Goal: Transaction & Acquisition: Purchase product/service

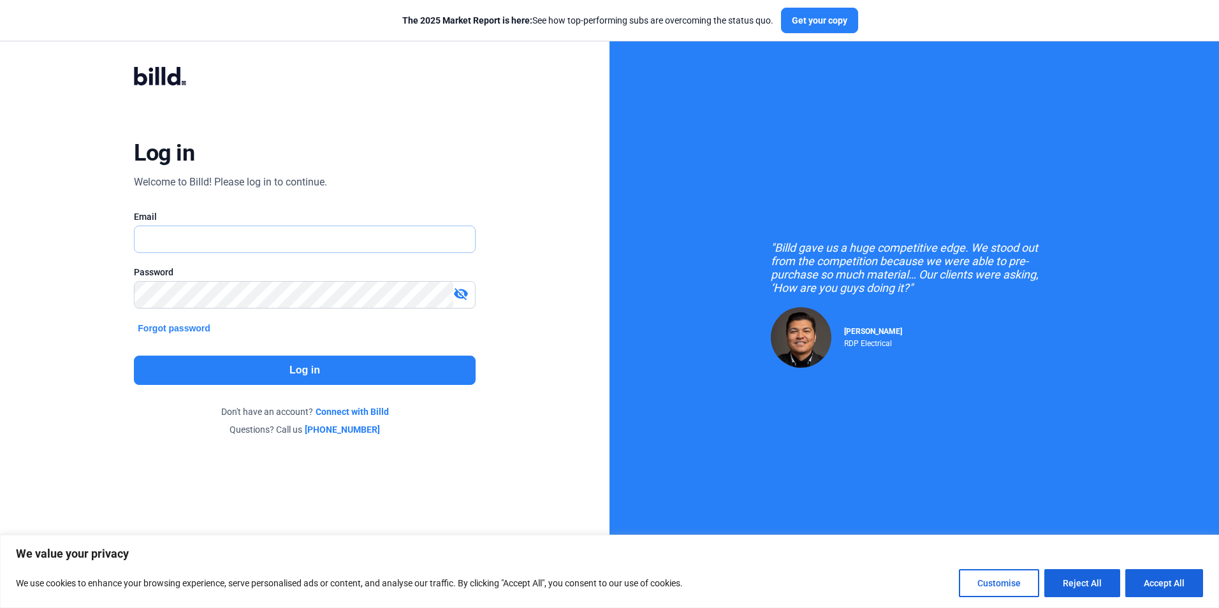
click at [188, 226] on input "text" at bounding box center [298, 239] width 326 height 26
type input "[EMAIL_ADDRESS][DOMAIN_NAME]"
click at [456, 298] on mat-icon "visibility_off" at bounding box center [460, 293] width 15 height 15
click at [303, 366] on button "Log in" at bounding box center [304, 370] width 341 height 29
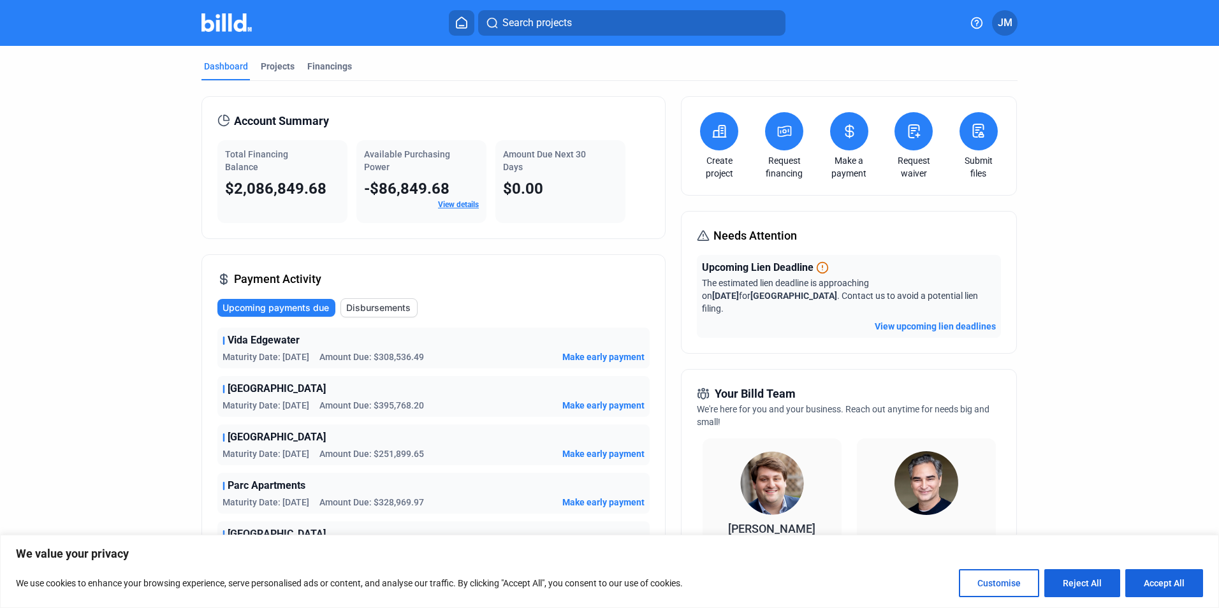
click at [842, 133] on icon at bounding box center [850, 131] width 16 height 15
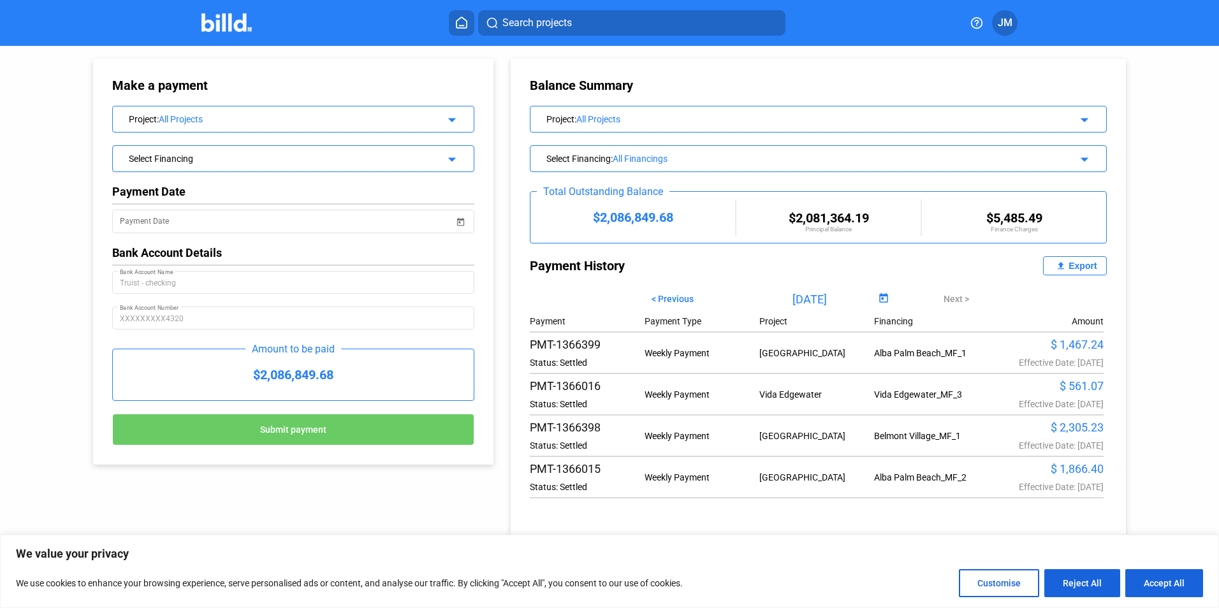
click at [452, 118] on mat-icon "arrow_drop_down" at bounding box center [449, 117] width 15 height 15
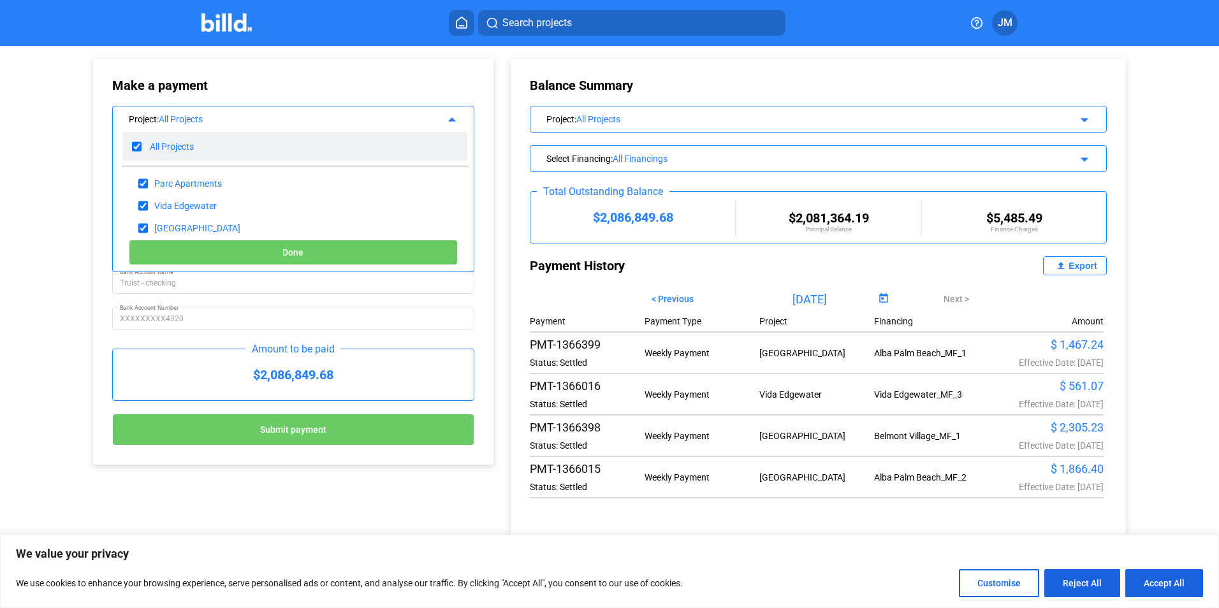
click at [182, 149] on div "All Projects" at bounding box center [172, 147] width 44 height 10
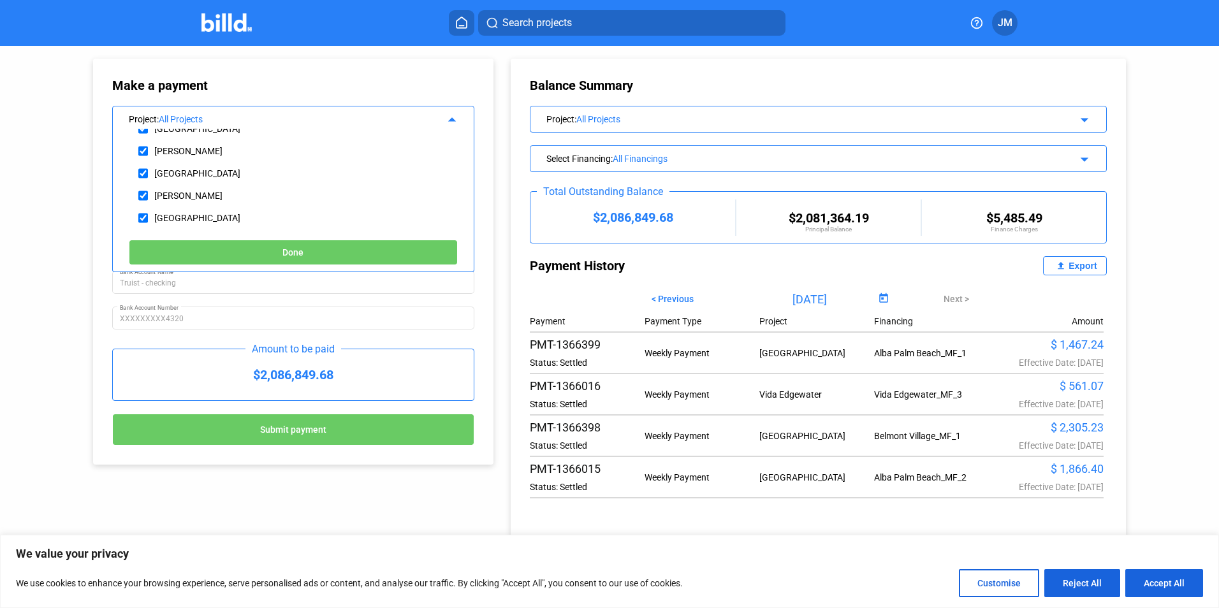
scroll to position [128, 0]
click at [150, 211] on div "[GEOGRAPHIC_DATA]" at bounding box center [234, 212] width 224 height 22
click at [147, 210] on input "checkbox" at bounding box center [143, 212] width 10 height 19
checkbox input "true"
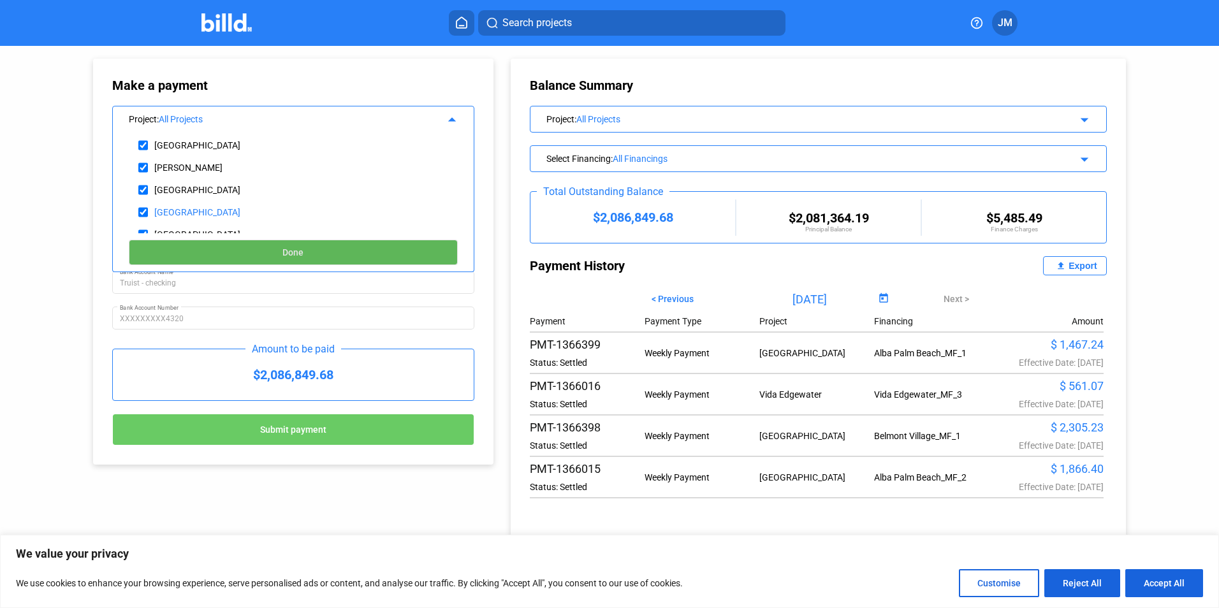
click at [244, 255] on button "Done" at bounding box center [293, 253] width 329 height 26
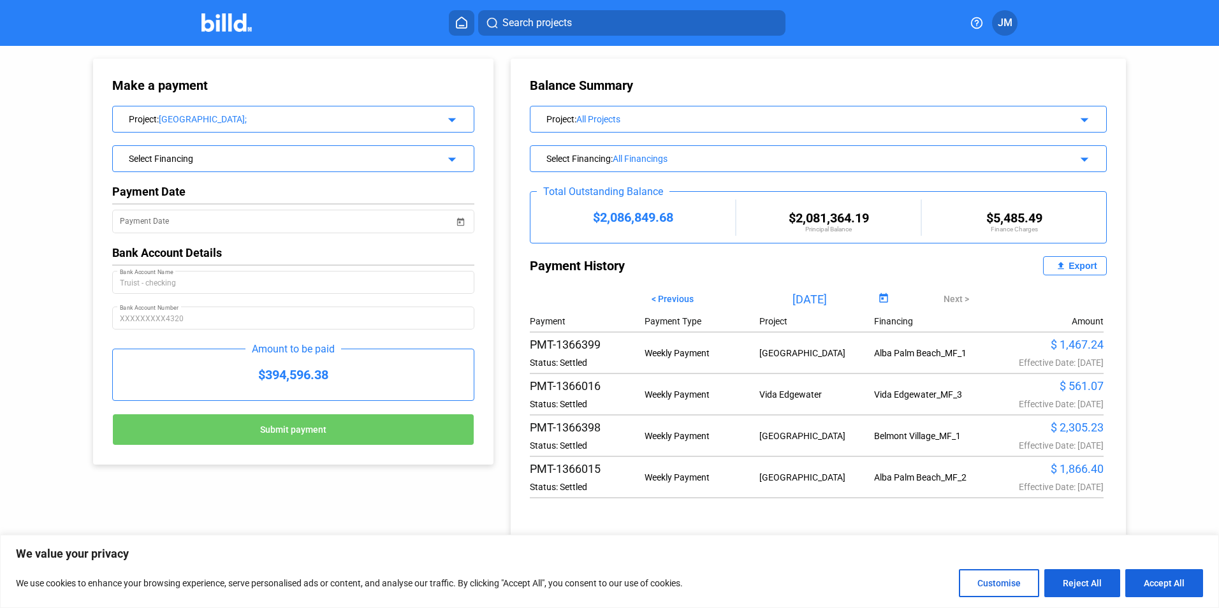
click at [360, 163] on div "Select Financing" at bounding box center [277, 157] width 296 height 13
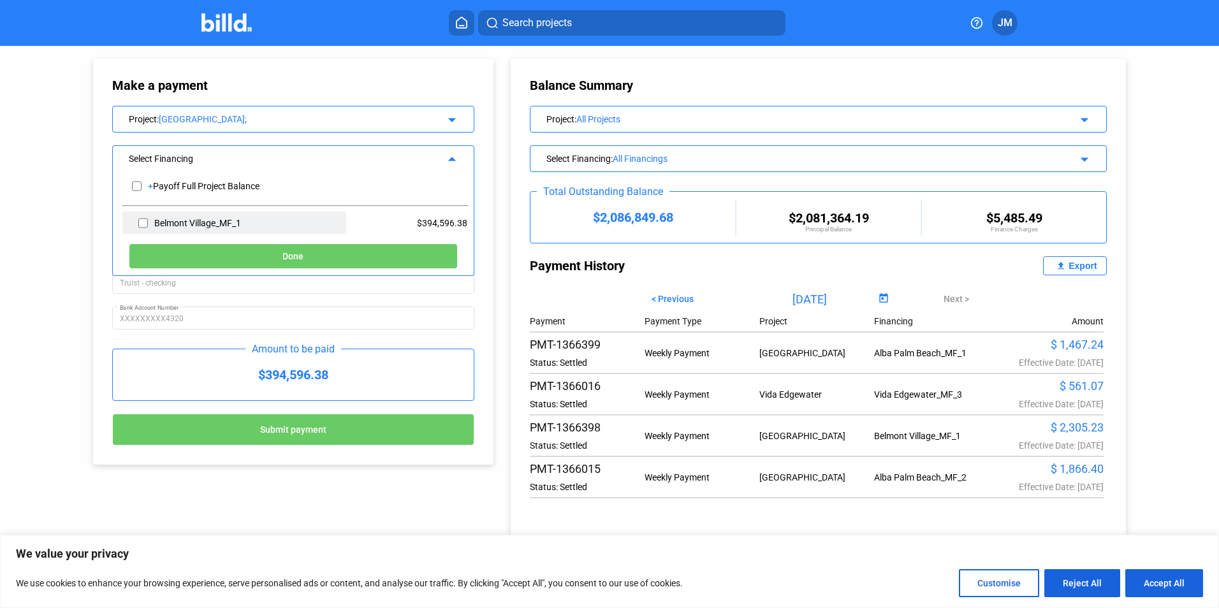
click at [220, 221] on div "Belmont Village_MF_1" at bounding box center [197, 223] width 87 height 10
click at [143, 223] on input "checkbox" at bounding box center [143, 223] width 10 height 19
checkbox input "true"
click at [148, 220] on div "Belmont Village_MF_1" at bounding box center [234, 223] width 224 height 22
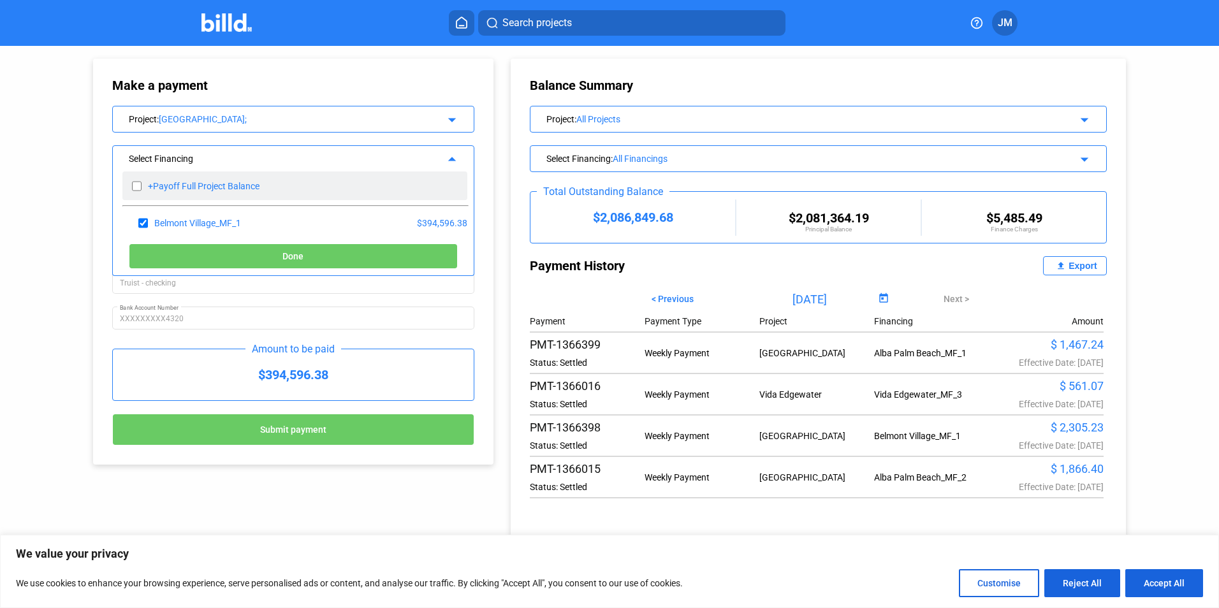
click at [166, 186] on div "Payoff Full Project Balance" at bounding box center [206, 186] width 106 height 10
click at [136, 188] on input "checkbox" at bounding box center [137, 186] width 10 height 19
checkbox input "true"
click at [259, 252] on button "Done" at bounding box center [293, 257] width 329 height 26
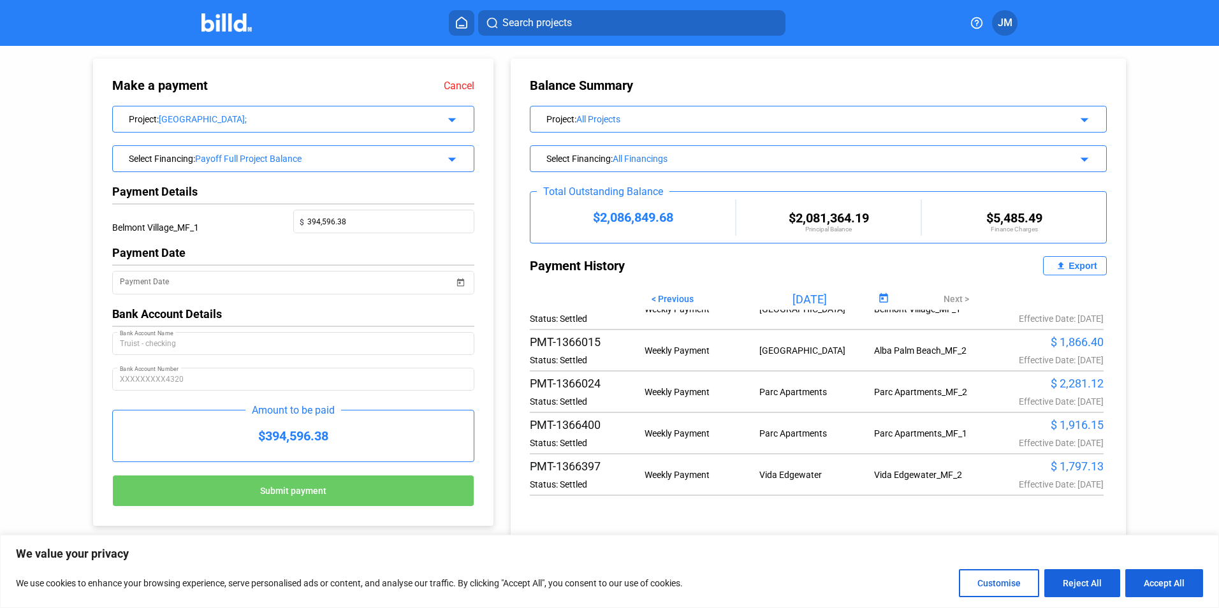
scroll to position [136, 0]
click at [1082, 584] on button "Reject All" at bounding box center [1082, 583] width 76 height 28
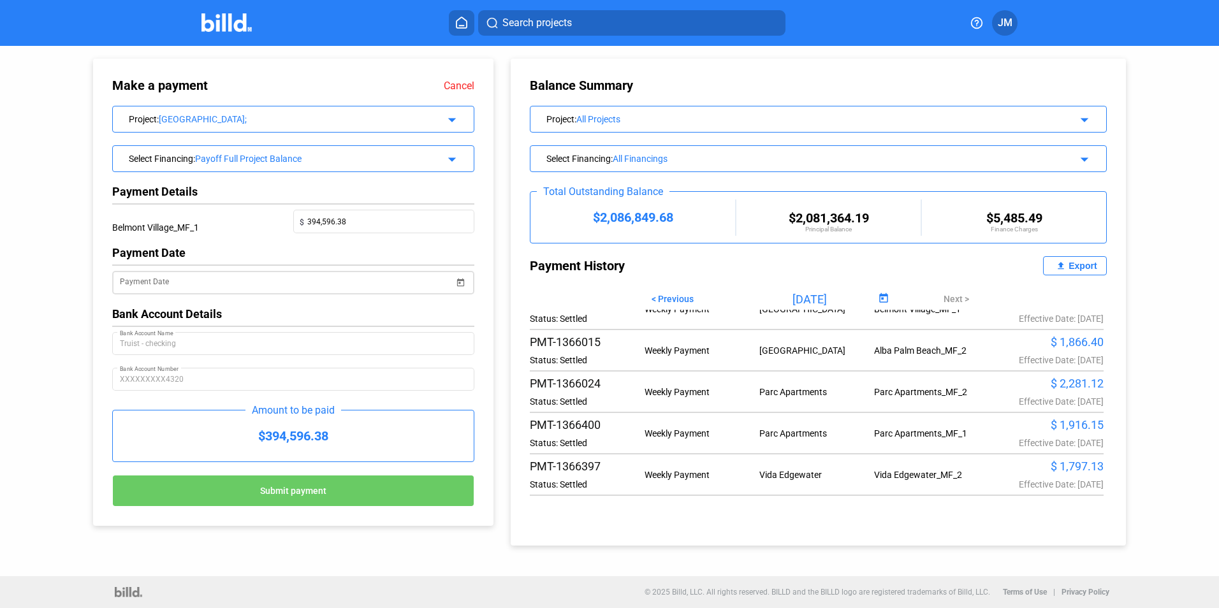
click at [459, 286] on span "Open calendar" at bounding box center [461, 274] width 31 height 31
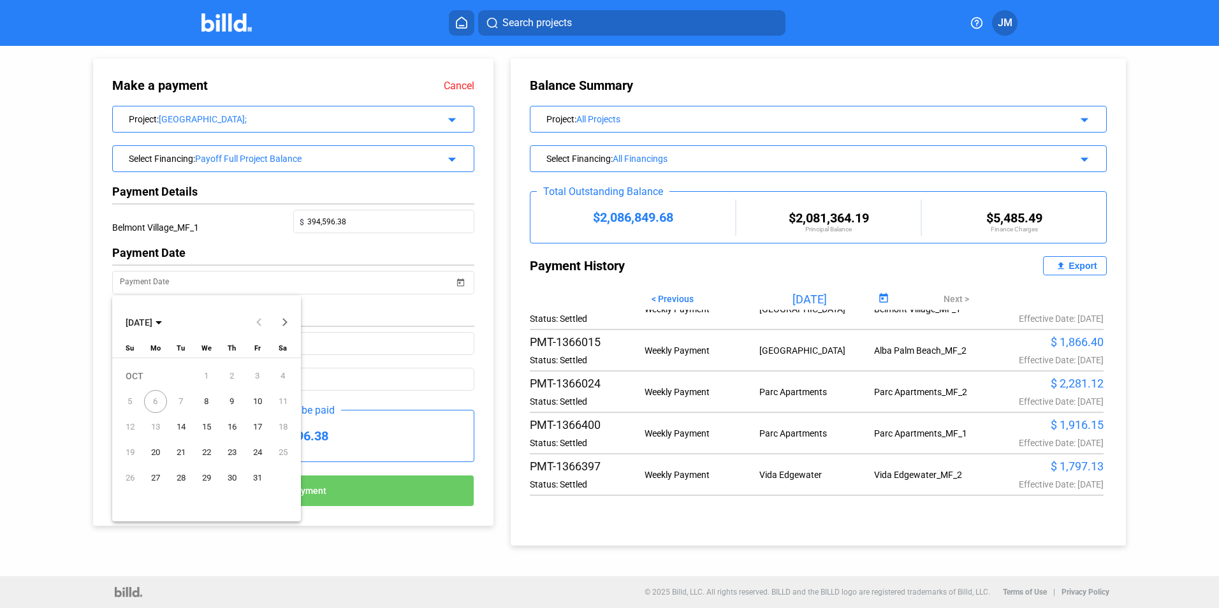
click at [207, 398] on span "8" at bounding box center [206, 401] width 23 height 23
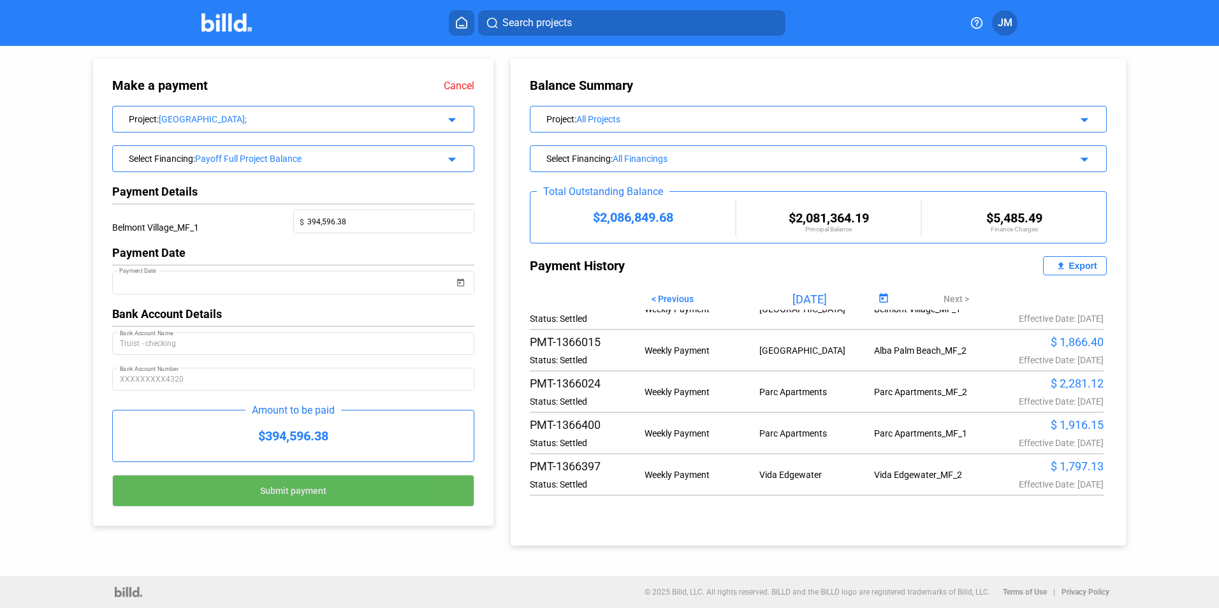
click at [308, 498] on button "Submit payment" at bounding box center [293, 491] width 362 height 32
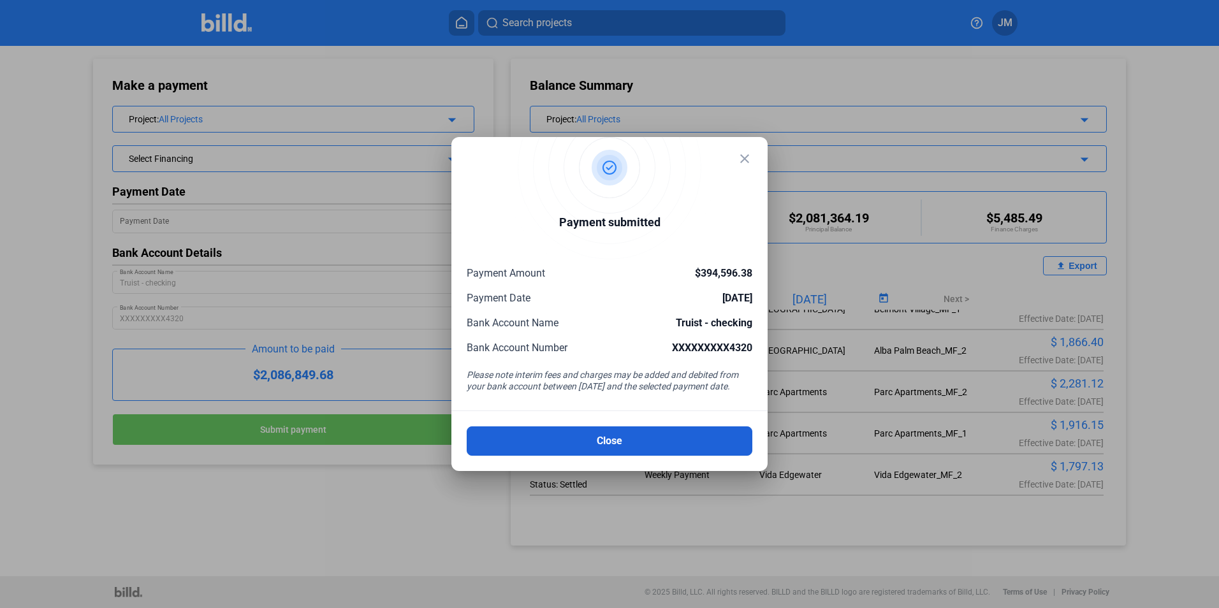
click at [666, 432] on button "Close" at bounding box center [610, 440] width 286 height 29
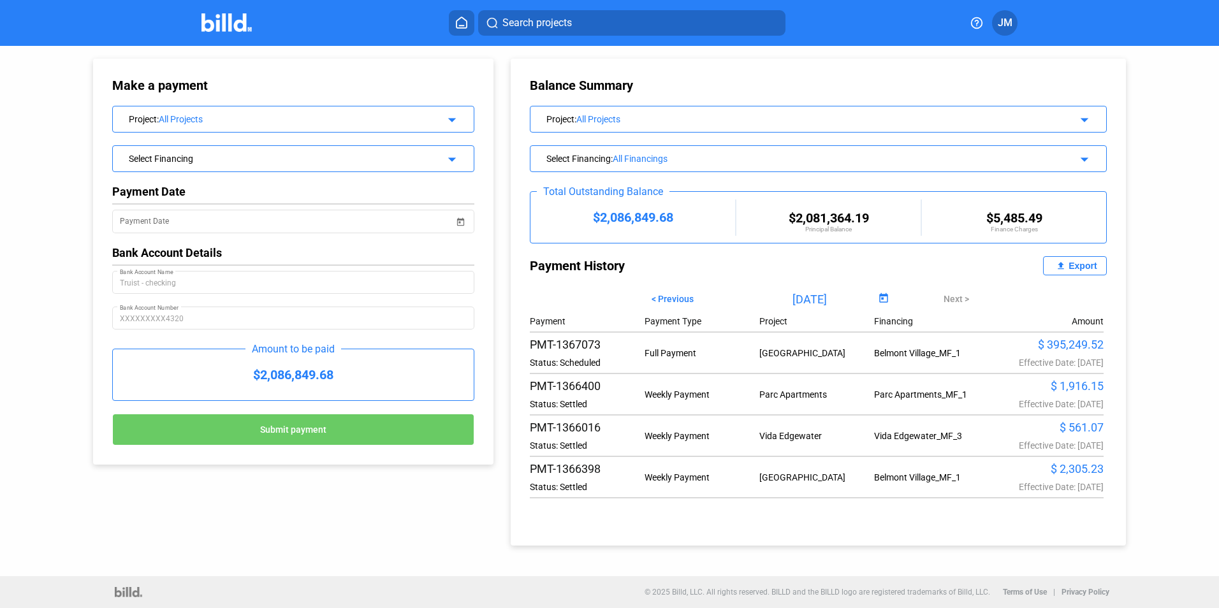
click at [1003, 23] on span "JM" at bounding box center [1005, 22] width 15 height 15
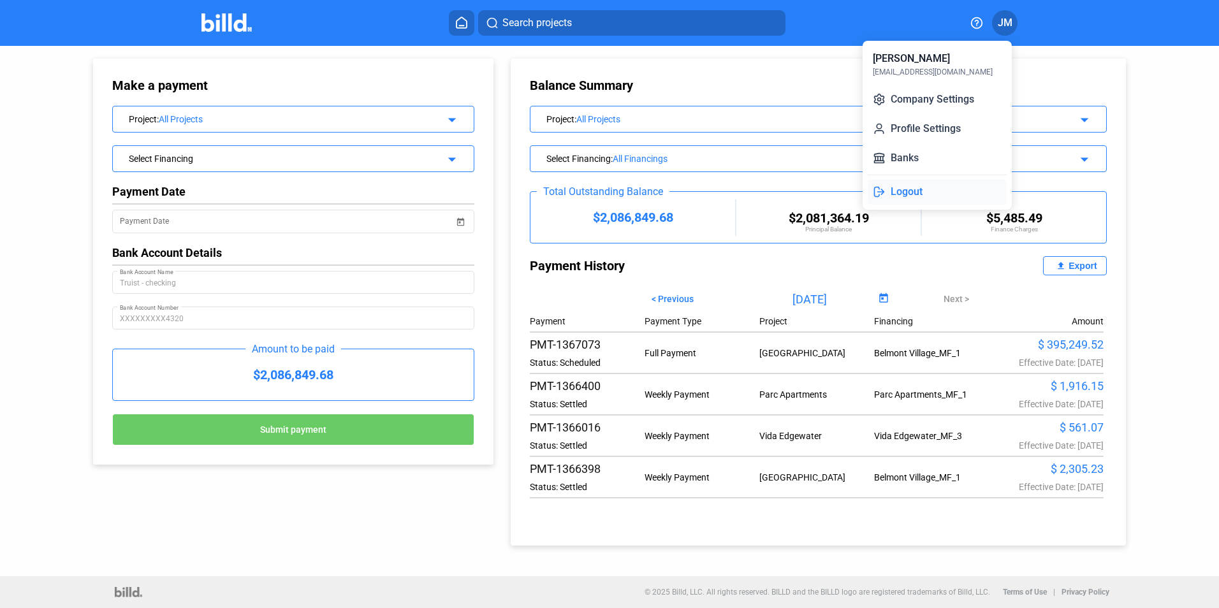
click at [898, 190] on button "Logout" at bounding box center [937, 192] width 139 height 26
